Goal: Task Accomplishment & Management: Use online tool/utility

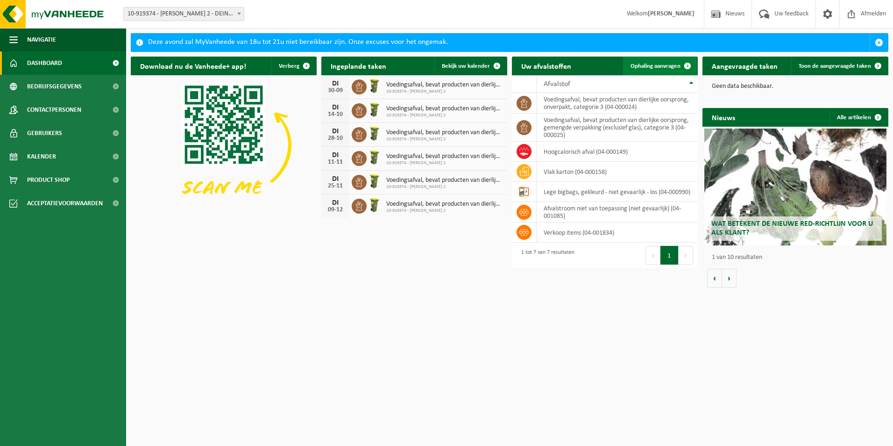
click at [664, 68] on span "Ophaling aanvragen" at bounding box center [656, 66] width 50 height 6
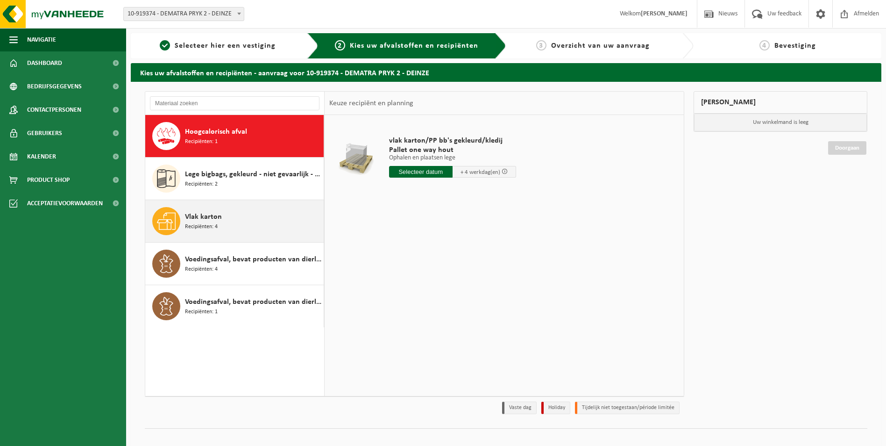
click at [246, 217] on div "Vlak karton Recipiënten: 4" at bounding box center [253, 221] width 136 height 28
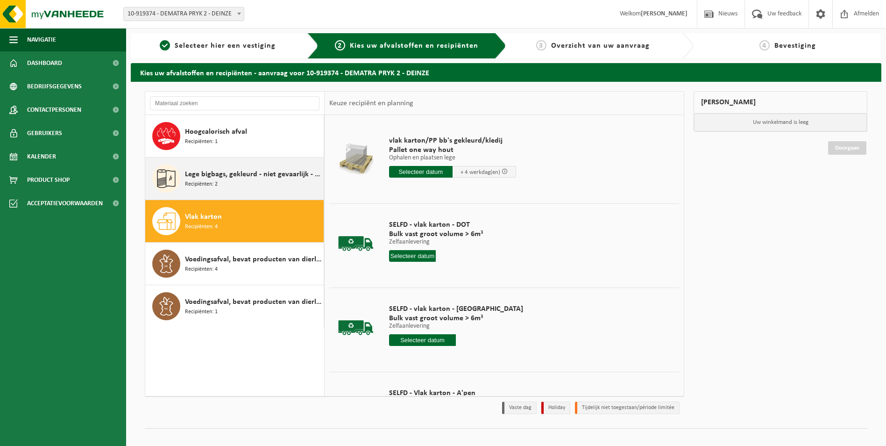
click at [256, 171] on span "Lege bigbags, gekleurd - niet gevaarlijk - los" at bounding box center [253, 174] width 136 height 11
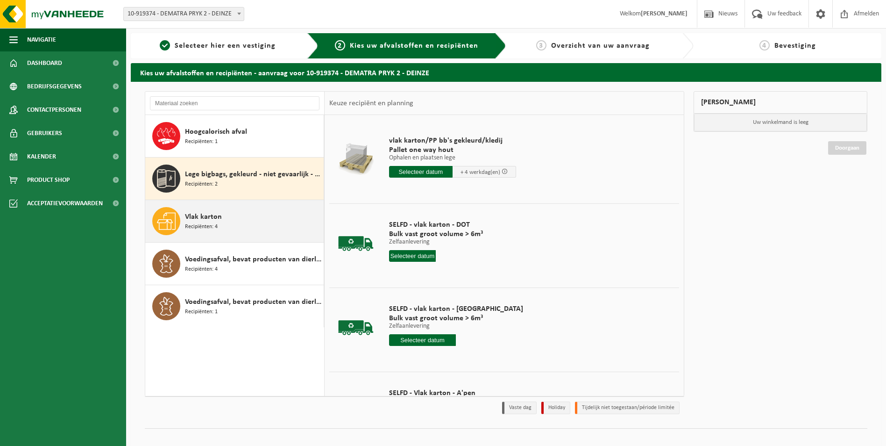
click at [261, 232] on div "Vlak karton Recipiënten: 4" at bounding box center [253, 221] width 136 height 28
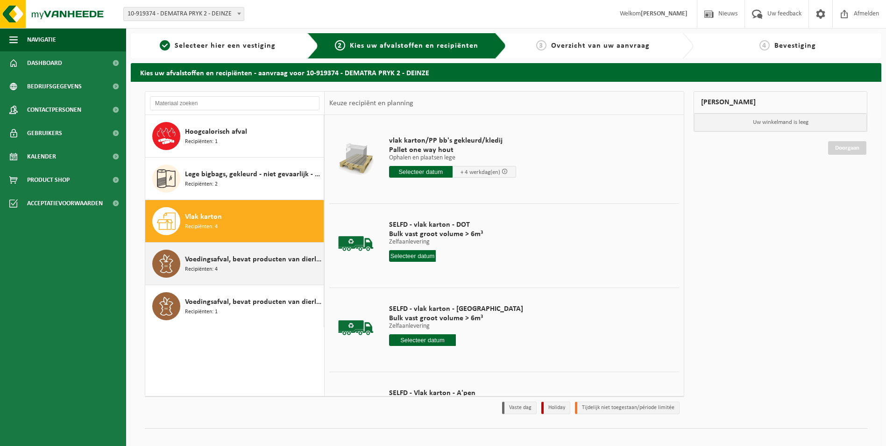
click at [238, 283] on div "Voedingsafval, bevat producten van dierlijke oorsprong, gemengde verpakking (ex…" at bounding box center [234, 263] width 179 height 42
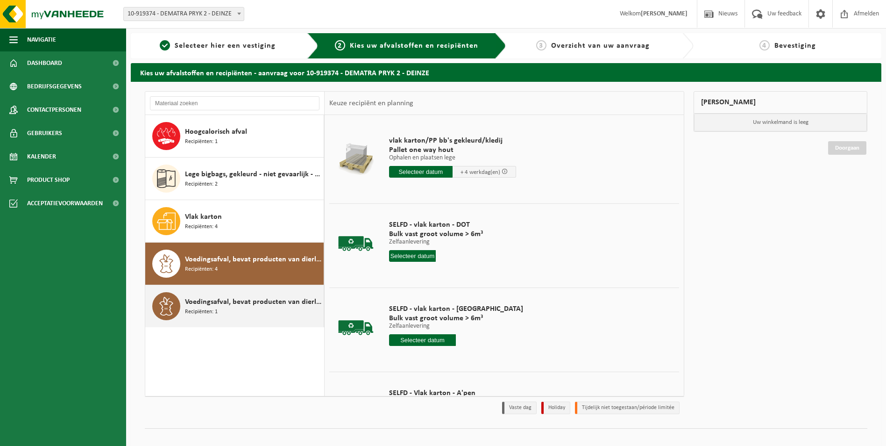
click at [243, 307] on div "Voedingsafval, bevat producten van dierlijke oorsprong, onverpakt, categorie 3 …" at bounding box center [253, 306] width 136 height 28
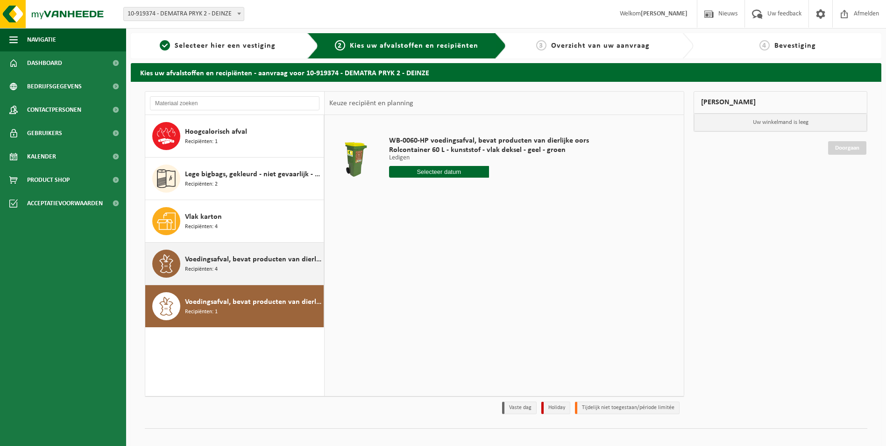
click at [251, 272] on div "Voedingsafval, bevat producten van dierlijke oorsprong, gemengde verpakking (ex…" at bounding box center [253, 263] width 136 height 28
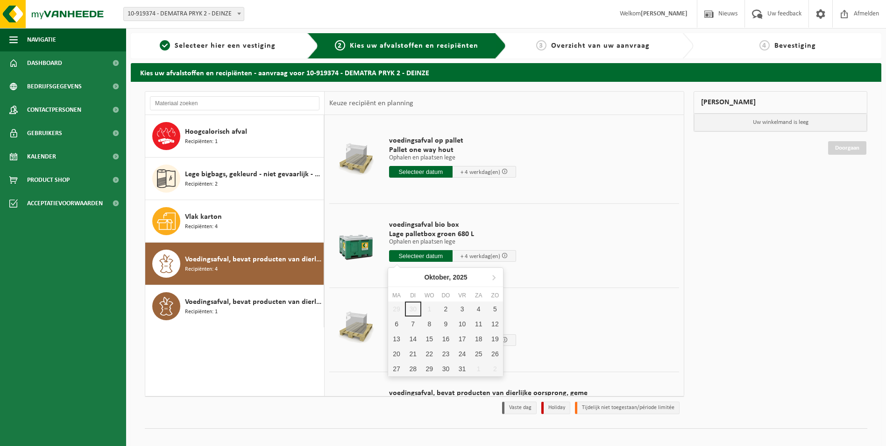
click at [426, 257] on input "text" at bounding box center [421, 256] width 64 height 12
click at [399, 329] on div "6" at bounding box center [396, 323] width 16 height 15
type input "Van 2025-10-06"
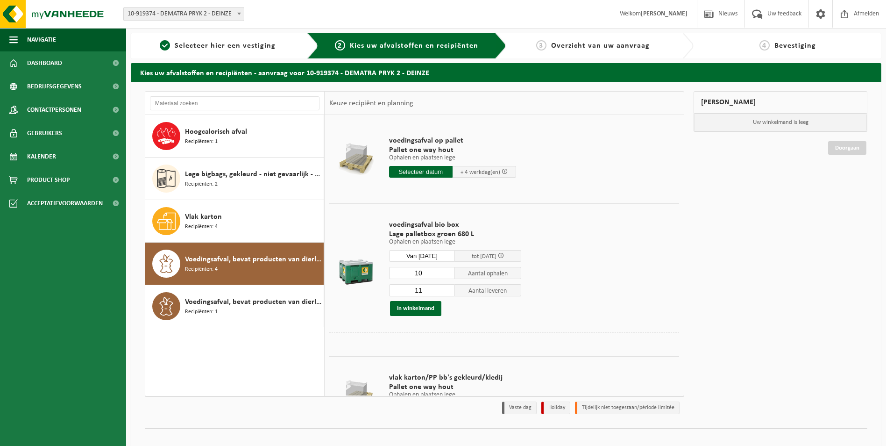
type input "10"
click at [448, 275] on input "10" at bounding box center [422, 273] width 66 height 12
type input "10"
click at [449, 292] on input "10" at bounding box center [422, 290] width 66 height 12
click at [412, 309] on button "In winkelmand" at bounding box center [415, 308] width 51 height 15
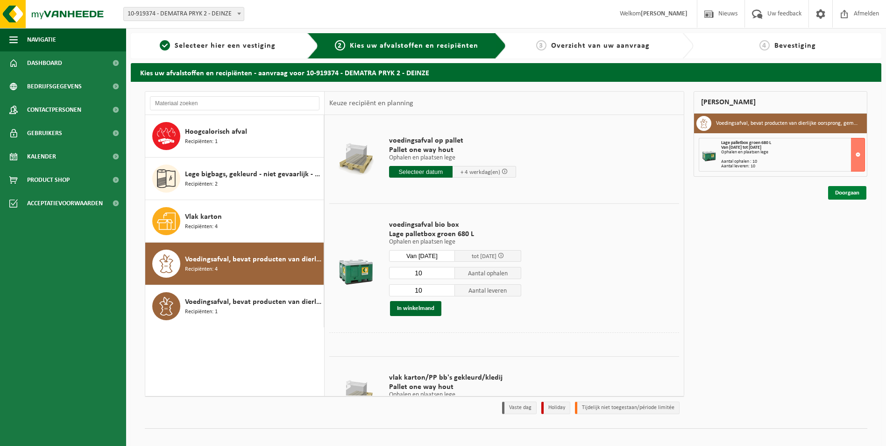
click at [845, 197] on link "Doorgaan" at bounding box center [847, 193] width 38 height 14
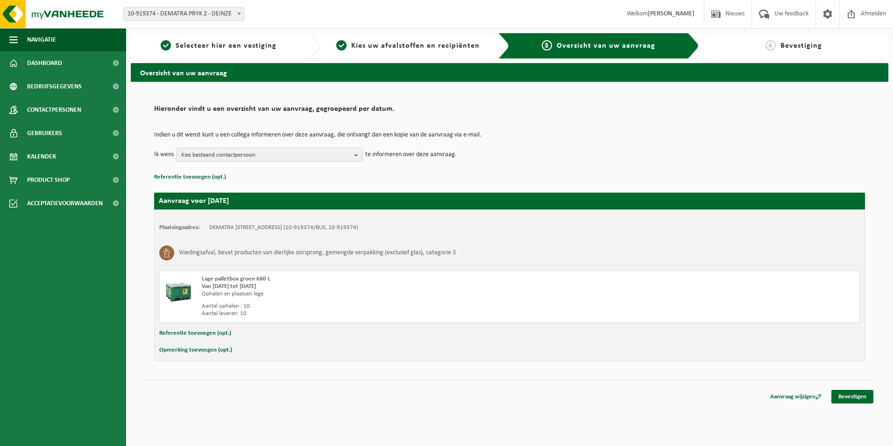
click at [249, 161] on span "Kies bestaand contactpersoon" at bounding box center [265, 155] width 169 height 14
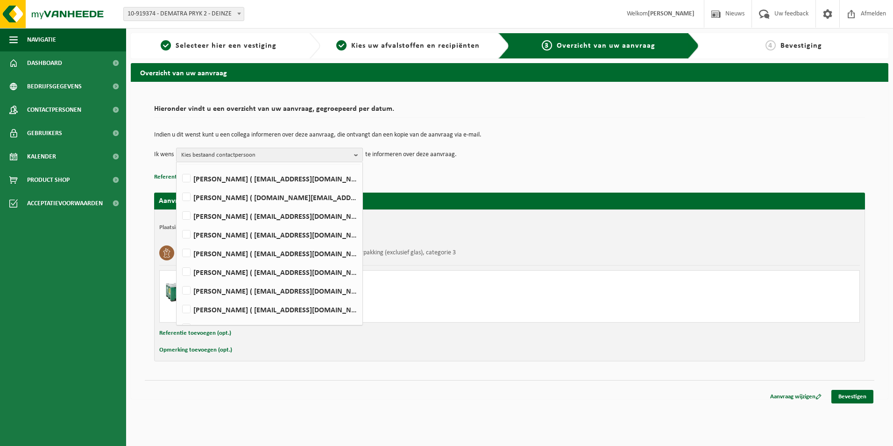
scroll to position [43, 0]
click at [275, 310] on label "Angelino VANWEEHAEGHE ( angelino.v@dematra.be )" at bounding box center [269, 313] width 178 height 14
click at [179, 302] on input "Angelino VANWEEHAEGHE ( angelino.v@dematra.be )" at bounding box center [178, 301] width 0 height 0
checkbox input "true"
click at [471, 395] on div "Hieronder vindt u een overzicht van uw aanvraag, gegroepeerd per datum. Indien …" at bounding box center [510, 240] width 758 height 317
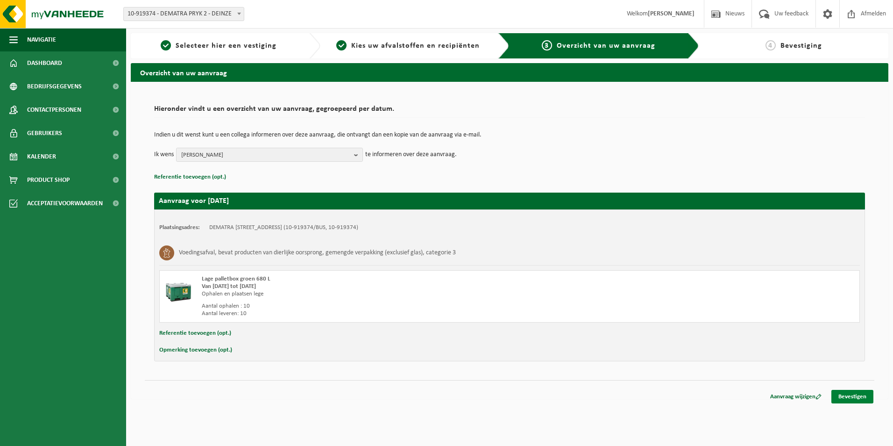
click at [849, 398] on link "Bevestigen" at bounding box center [853, 397] width 42 height 14
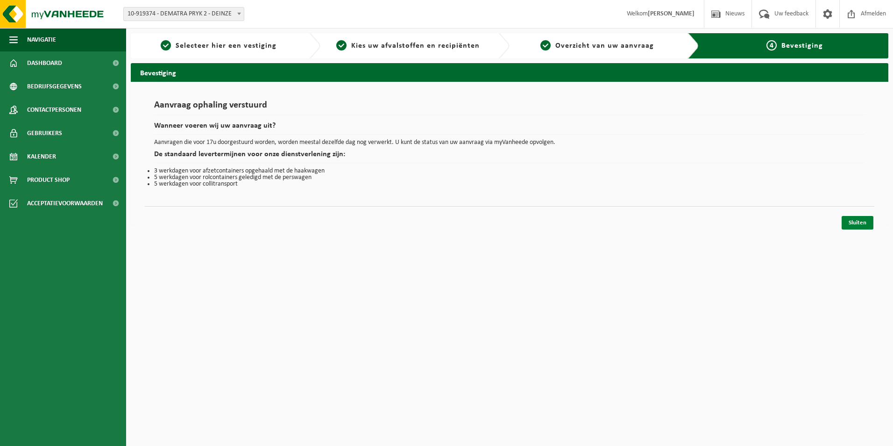
click at [855, 225] on link "Sluiten" at bounding box center [858, 223] width 32 height 14
